Goal: Task Accomplishment & Management: Manage account settings

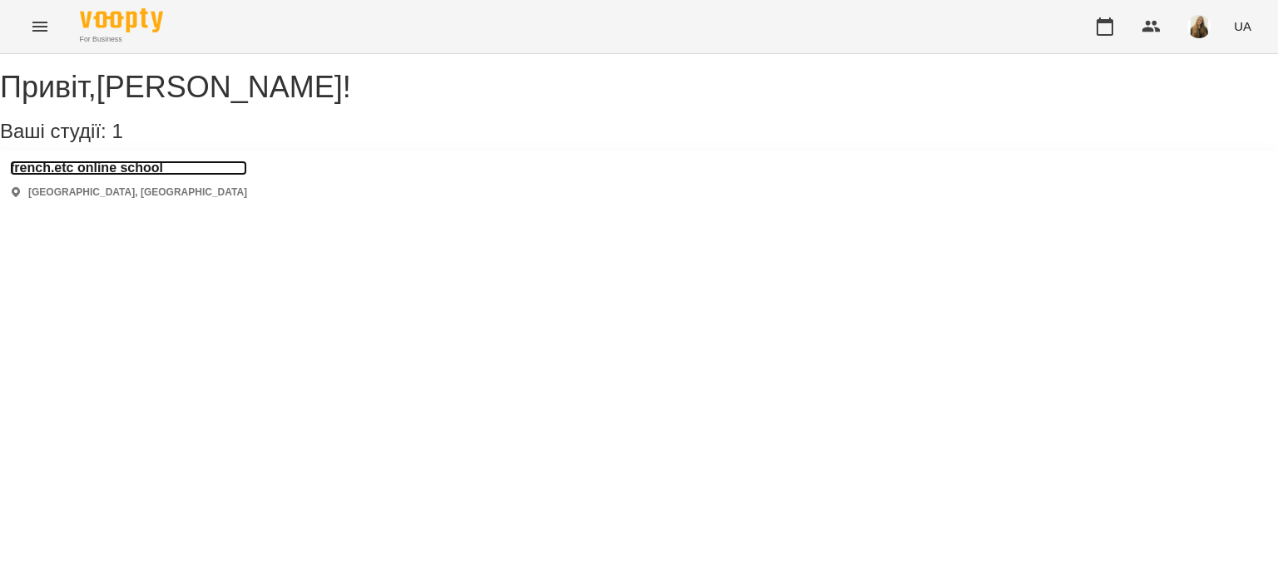
click at [151, 176] on h3 "french.etc online school" at bounding box center [128, 168] width 237 height 15
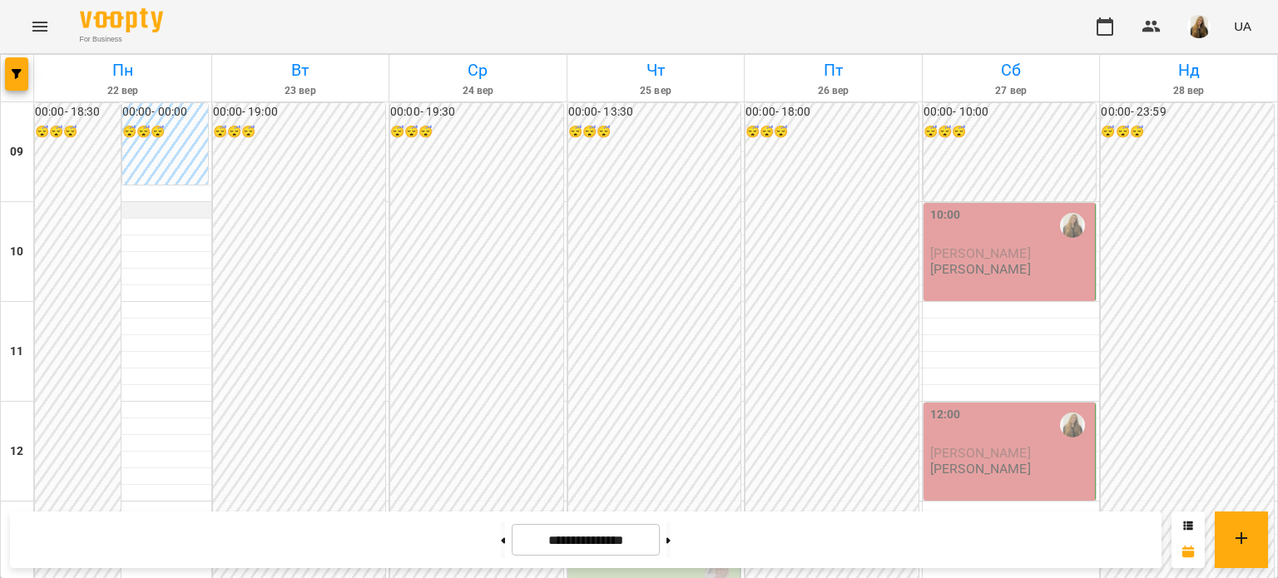
scroll to position [913, 0]
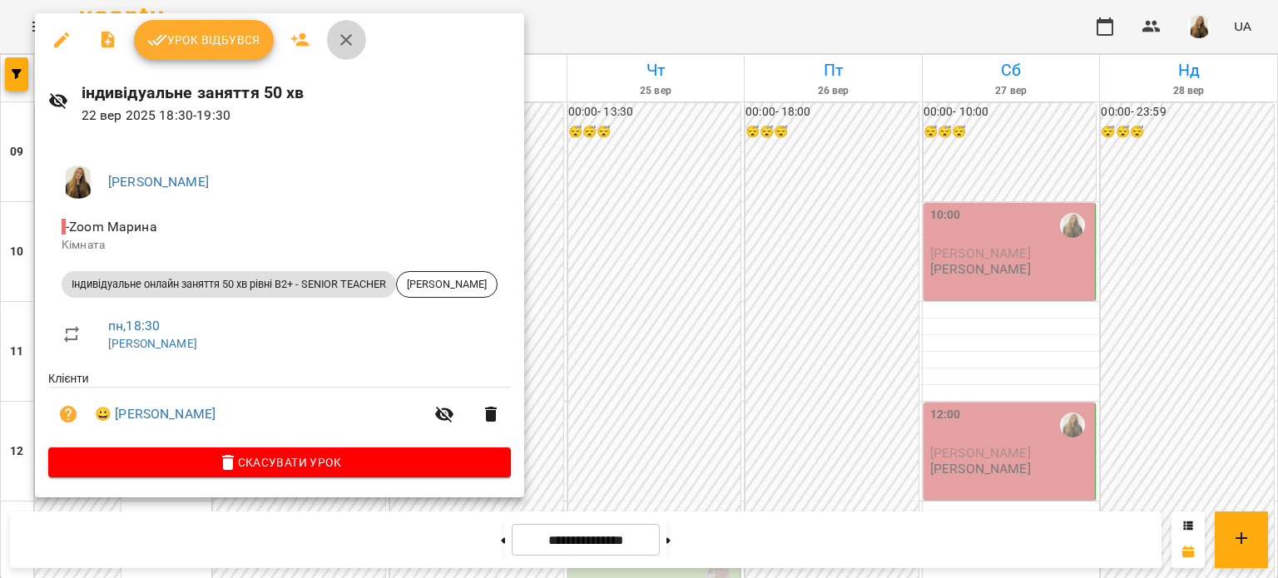
click at [345, 42] on icon "button" at bounding box center [346, 40] width 20 height 20
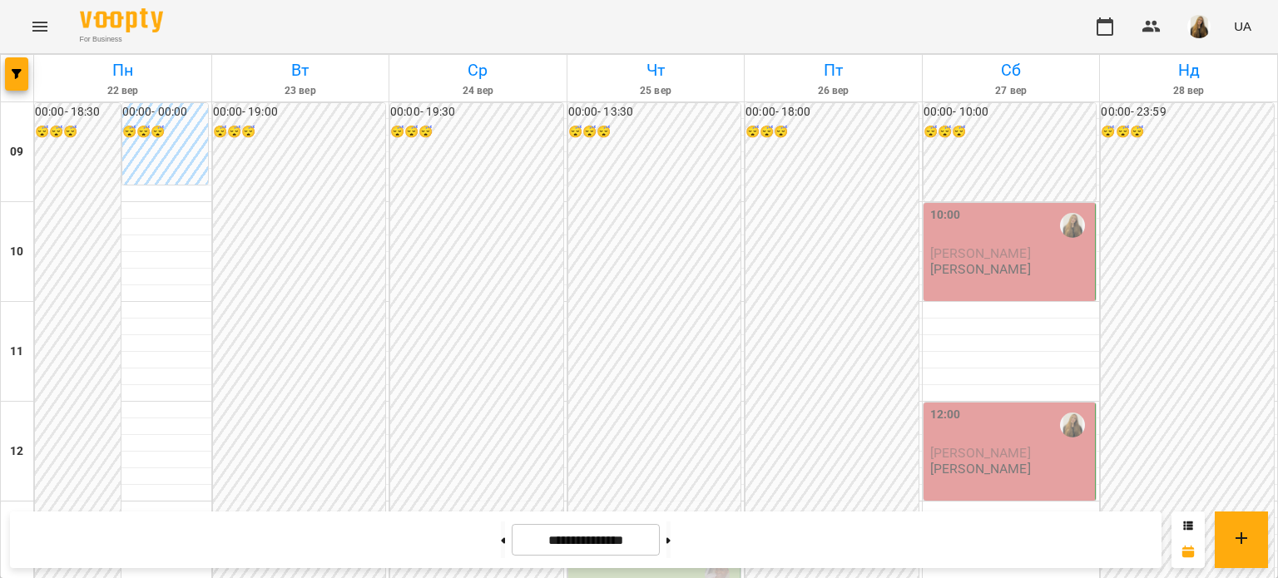
scroll to position [0, 0]
click at [501, 535] on button at bounding box center [503, 540] width 4 height 37
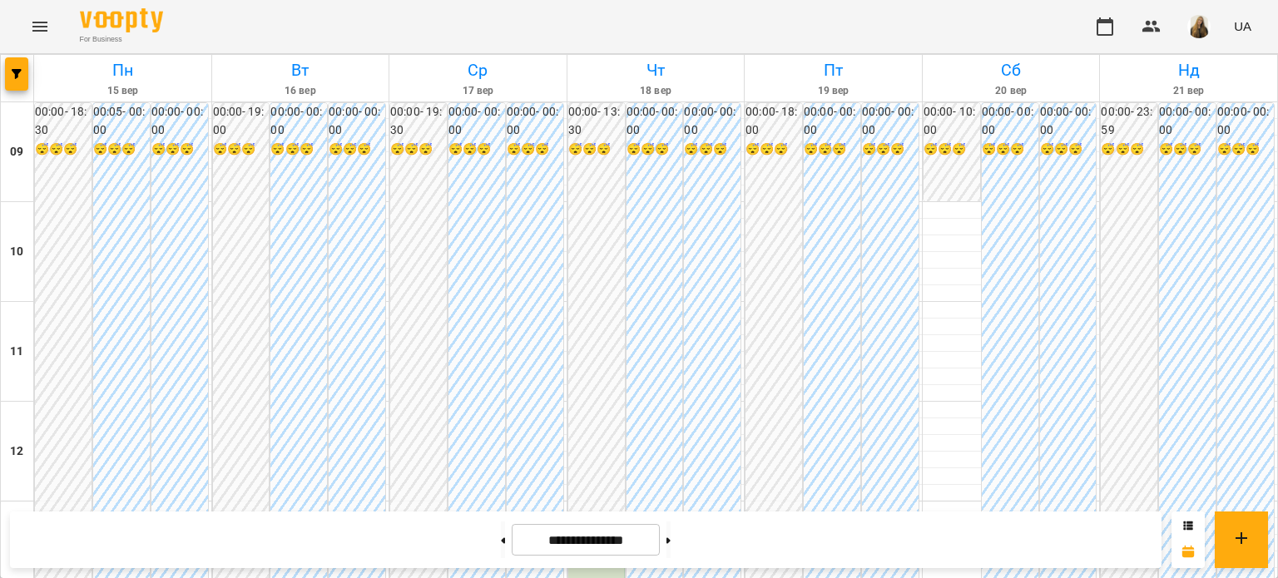
scroll to position [330, 0]
click at [670, 540] on button at bounding box center [668, 540] width 4 height 37
type input "**********"
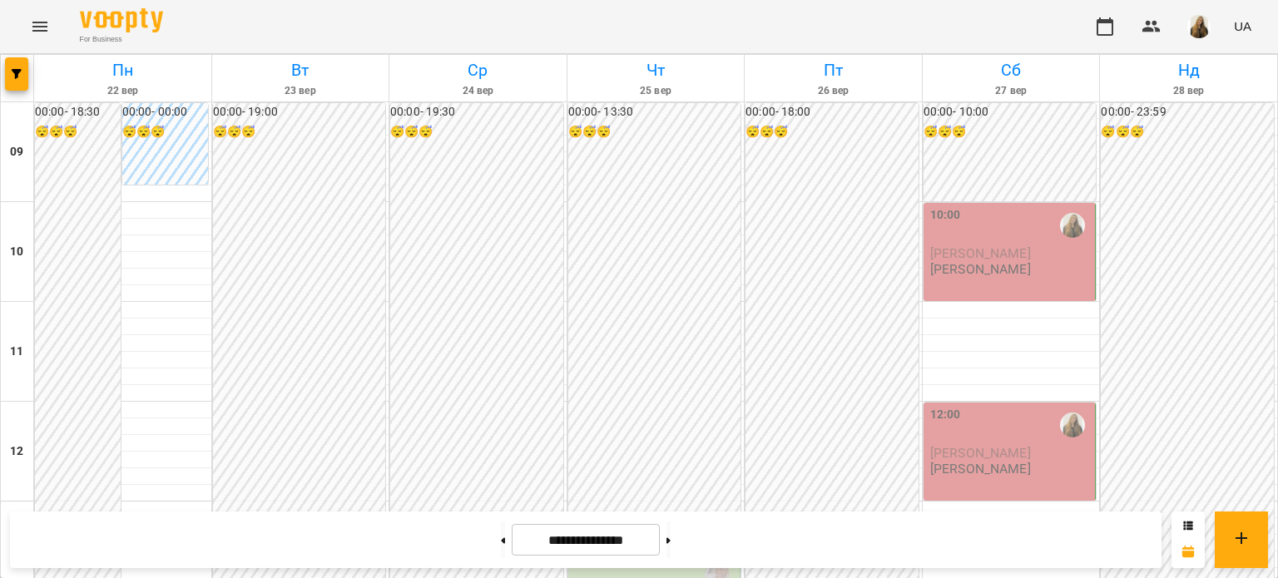
scroll to position [913, 0]
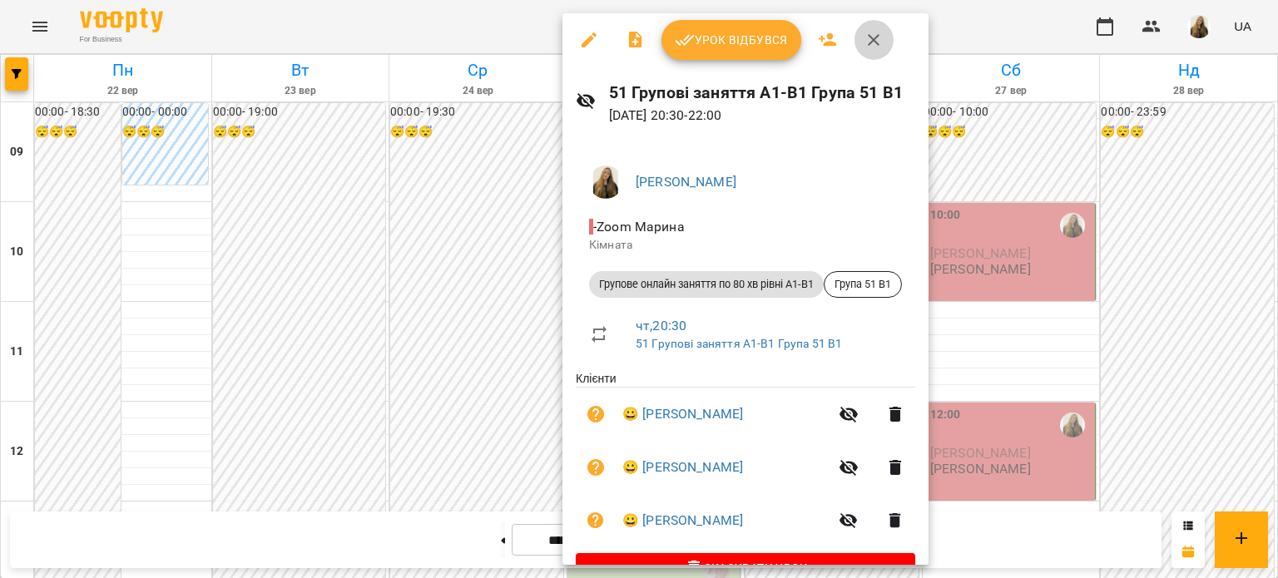
click at [872, 32] on icon "button" at bounding box center [873, 40] width 20 height 20
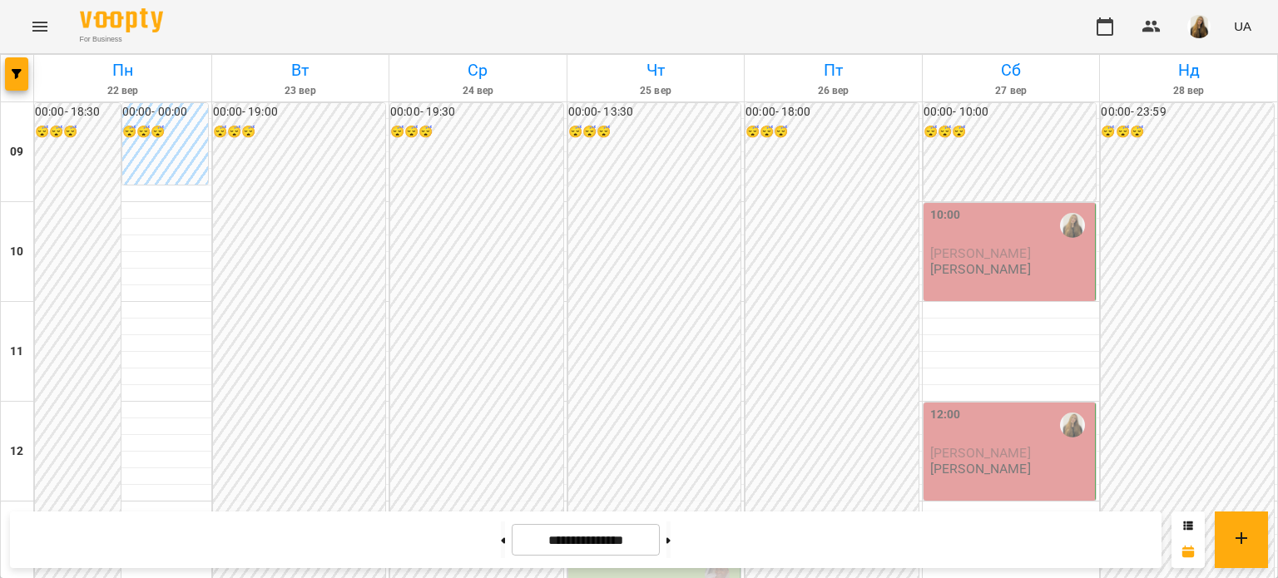
scroll to position [996, 0]
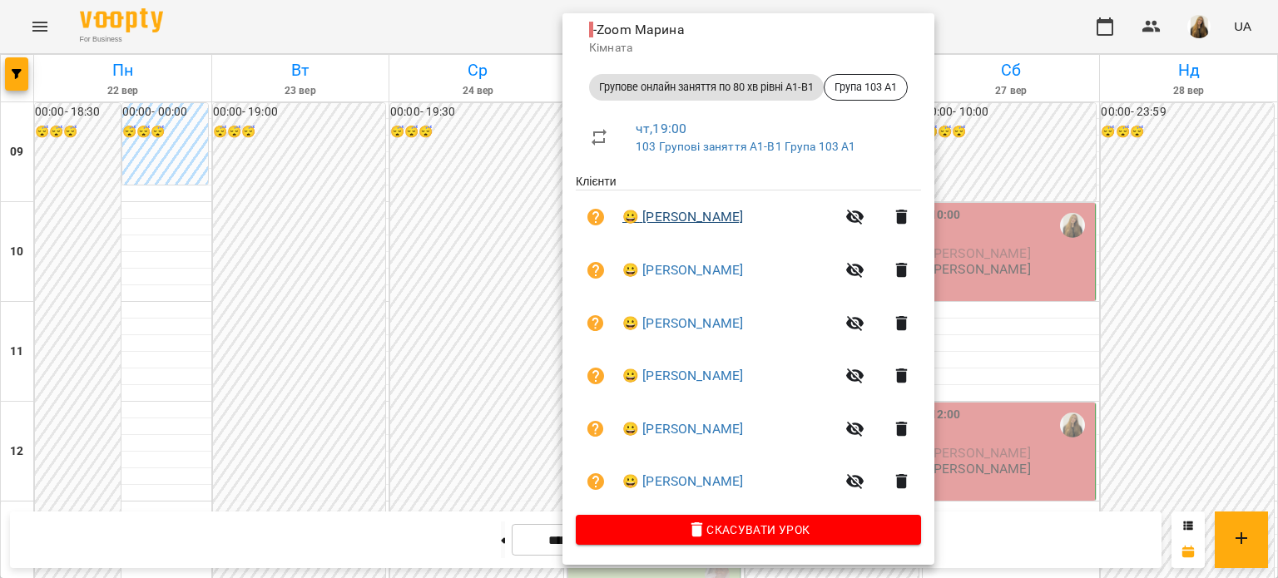
scroll to position [0, 0]
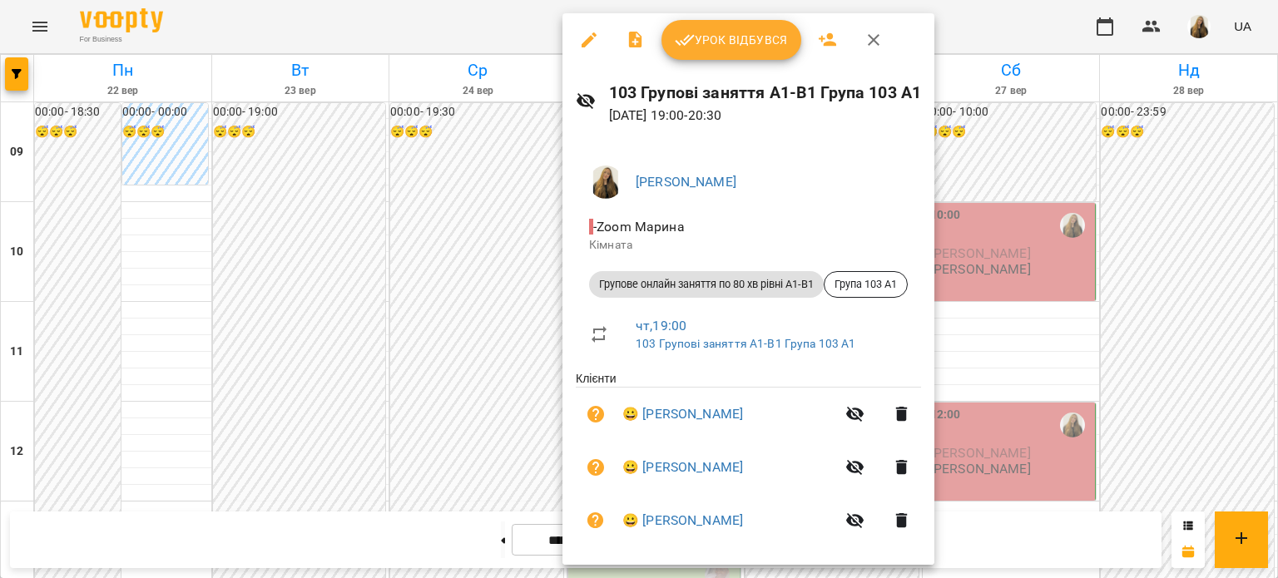
click at [884, 40] on button "button" at bounding box center [874, 40] width 40 height 40
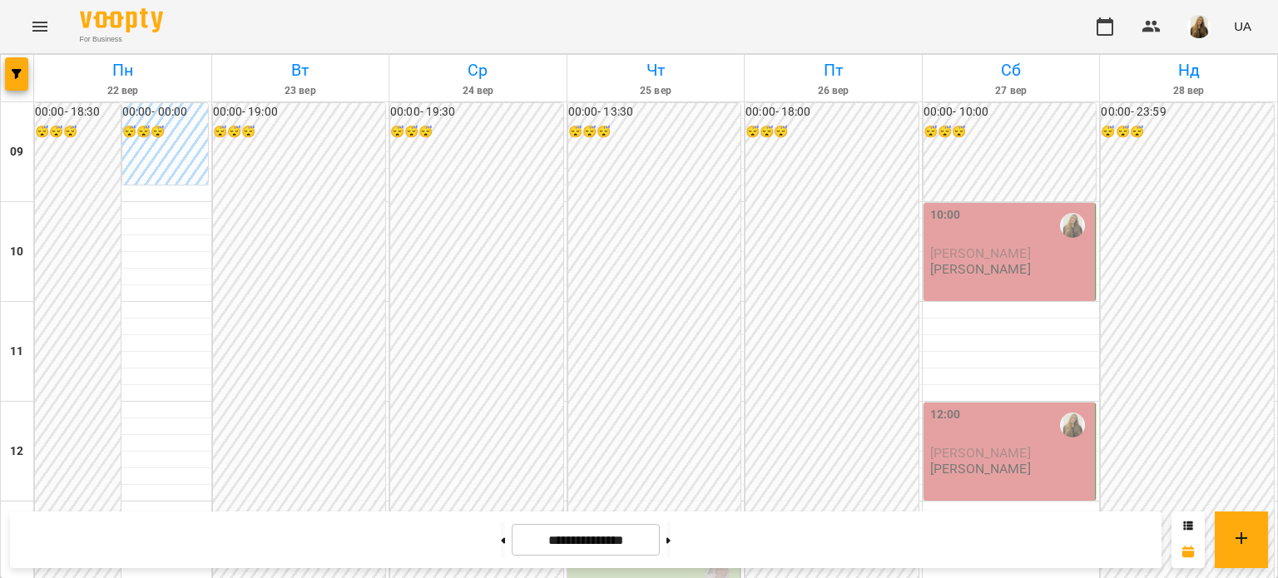
scroll to position [829, 0]
